Goal: Information Seeking & Learning: Learn about a topic

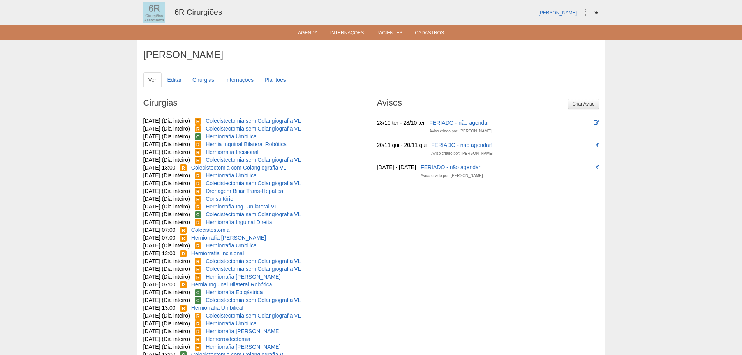
click at [305, 39] on ul "Agenda Internações Pacientes Cadastros" at bounding box center [371, 32] width 742 height 15
click at [309, 33] on link "Agenda" at bounding box center [308, 33] width 20 height 7
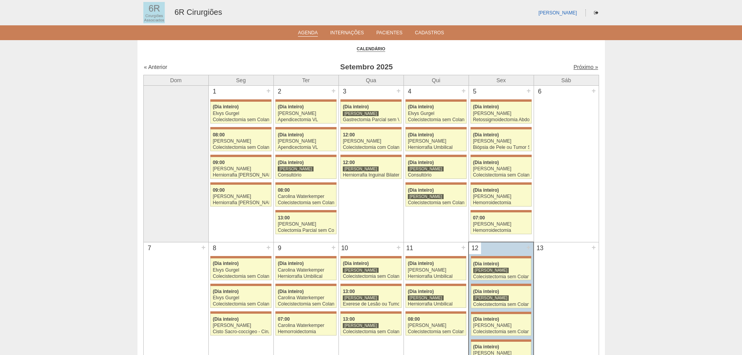
click at [591, 67] on link "Próximo »" at bounding box center [585, 67] width 25 height 6
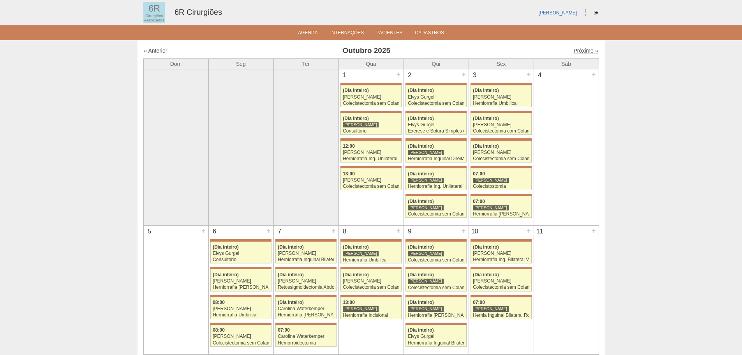
click at [589, 49] on link "Próximo »" at bounding box center [585, 50] width 25 height 6
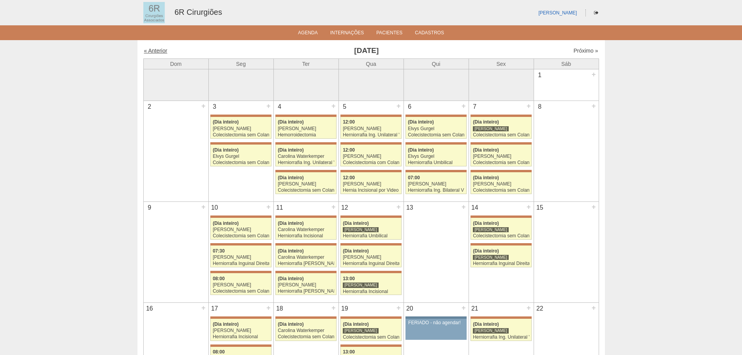
click at [162, 51] on link "« Anterior" at bounding box center [155, 50] width 23 height 6
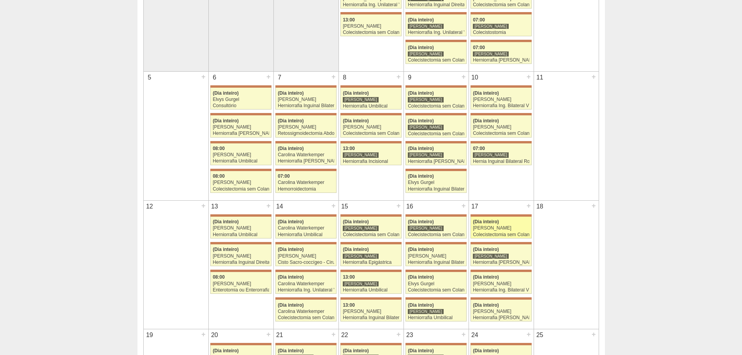
scroll to position [156, 0]
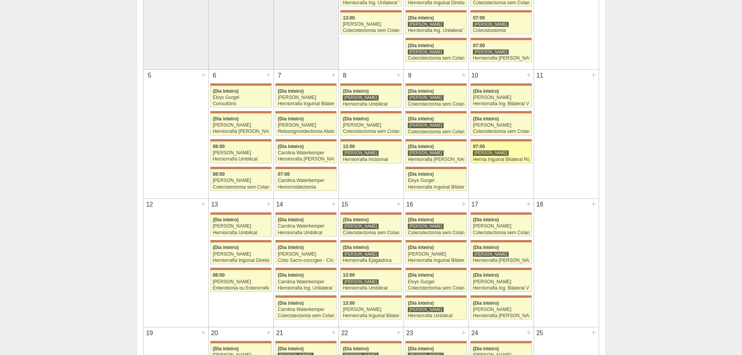
click at [508, 152] on div "[PERSON_NAME]" at bounding box center [501, 152] width 56 height 5
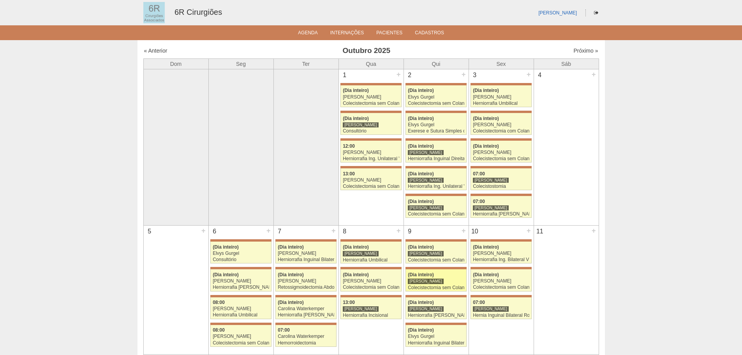
scroll to position [156, 0]
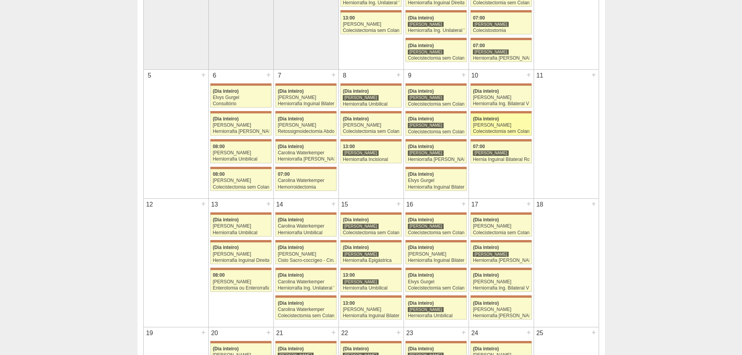
click at [499, 125] on div "[PERSON_NAME]" at bounding box center [501, 125] width 56 height 5
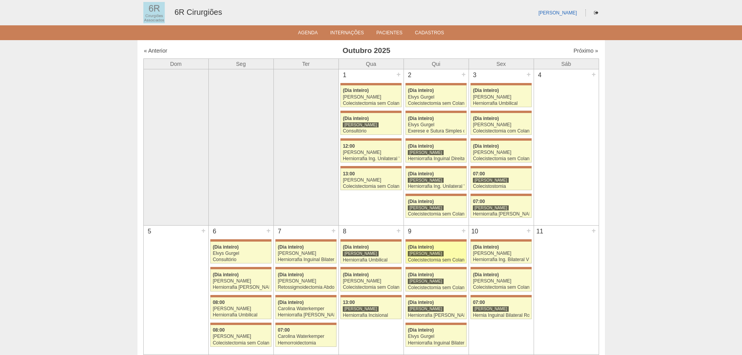
scroll to position [156, 0]
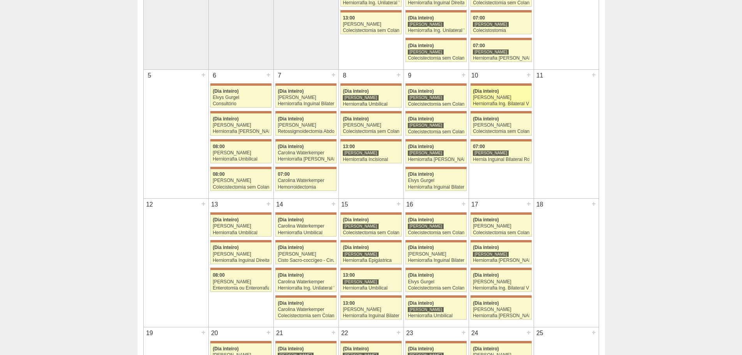
click at [496, 93] on span "(Dia inteiro)" at bounding box center [486, 90] width 26 height 5
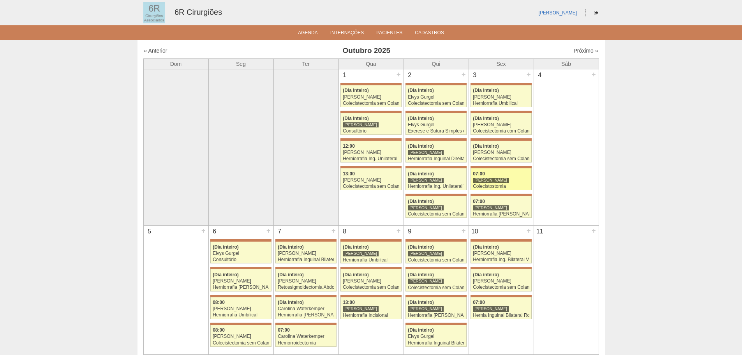
click at [497, 172] on div "07:00" at bounding box center [501, 173] width 56 height 5
click at [517, 104] on div "Herniorrafia Umbilical" at bounding box center [501, 103] width 56 height 5
click at [509, 115] on link "71583 Gabriel Lopes (Dia inteiro) Gabriel Lopes Colecistectomia com Colangiogra…" at bounding box center [500, 124] width 61 height 22
click at [492, 161] on div "Colecistectomia sem Colangiografia VL" at bounding box center [501, 158] width 56 height 5
click at [505, 167] on div at bounding box center [500, 167] width 61 height 2
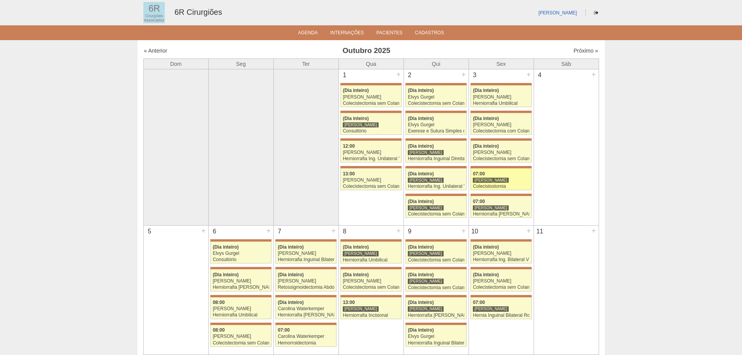
click at [506, 171] on div "07:00" at bounding box center [501, 173] width 56 height 5
click at [533, 214] on div "3 + 71441 Bruno Bulisani (Dia inteiro) Gabriel Lopes Herniorrafia Umbilical Hos…" at bounding box center [501, 143] width 65 height 148
click at [529, 214] on div "Herniorrafia [PERSON_NAME]" at bounding box center [501, 213] width 56 height 5
